Goal: Information Seeking & Learning: Learn about a topic

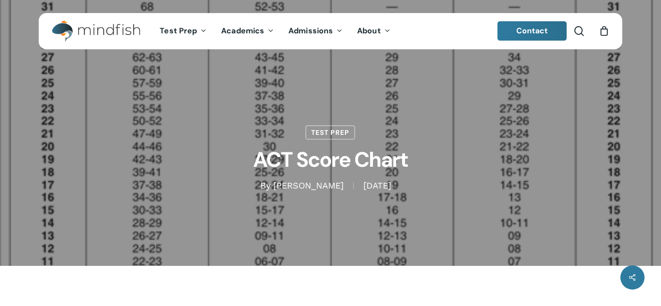
click at [502, 206] on div "Test Prep ACT Score Chart By [PERSON_NAME] [DATE] [DATE] No Comments" at bounding box center [331, 133] width 584 height 266
click at [504, 127] on div "Test Prep ACT Score Chart By [PERSON_NAME] [DATE] [DATE] No Comments" at bounding box center [331, 133] width 584 height 117
drag, startPoint x: 482, startPoint y: 117, endPoint x: 469, endPoint y: 113, distance: 12.9
click at [476, 115] on div "Test Prep ACT Score Chart By [PERSON_NAME] [DATE] [DATE] No Comments" at bounding box center [331, 133] width 584 height 117
drag, startPoint x: 213, startPoint y: 120, endPoint x: 183, endPoint y: 122, distance: 29.6
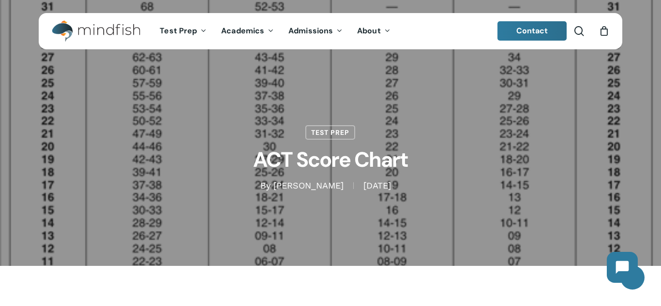
click at [205, 121] on div "Test Prep ACT Score Chart By [PERSON_NAME] [DATE] [DATE] No Comments" at bounding box center [331, 133] width 584 height 117
click at [183, 122] on div "Test Prep ACT Score Chart By [PERSON_NAME] [DATE] [DATE] No Comments" at bounding box center [331, 133] width 584 height 117
drag, startPoint x: 206, startPoint y: 149, endPoint x: 219, endPoint y: 160, distance: 16.8
click at [211, 153] on h1 "ACT Score Chart" at bounding box center [331, 160] width 484 height 40
drag, startPoint x: 219, startPoint y: 160, endPoint x: 367, endPoint y: 184, distance: 150.0
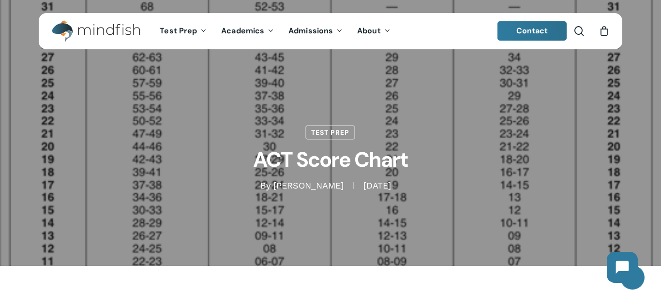
click at [264, 168] on h1 "ACT Score Chart" at bounding box center [331, 160] width 484 height 40
drag, startPoint x: 367, startPoint y: 184, endPoint x: 409, endPoint y: 182, distance: 42.1
click at [399, 184] on span "[DATE]" at bounding box center [376, 185] width 47 height 7
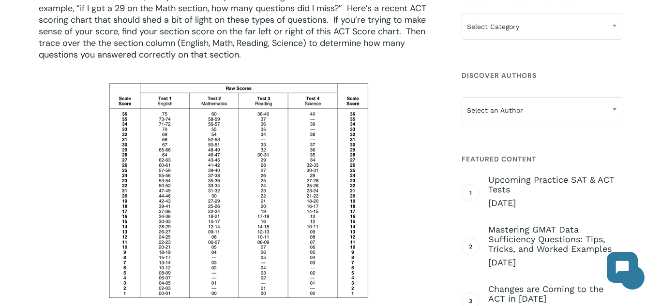
scroll to position [338, 0]
